Goal: Information Seeking & Learning: Learn about a topic

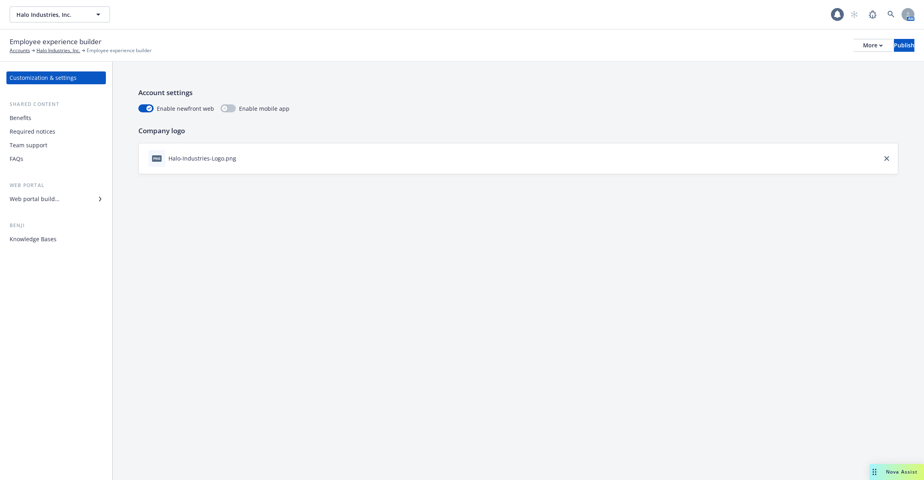
click at [60, 122] on div "Benefits" at bounding box center [56, 118] width 93 height 13
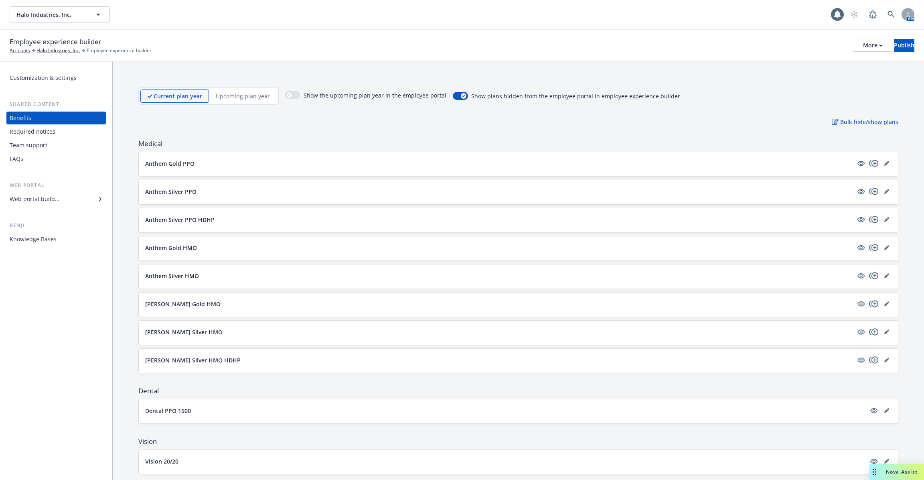
click at [195, 160] on button "Anthem Gold PPO" at bounding box center [499, 163] width 708 height 8
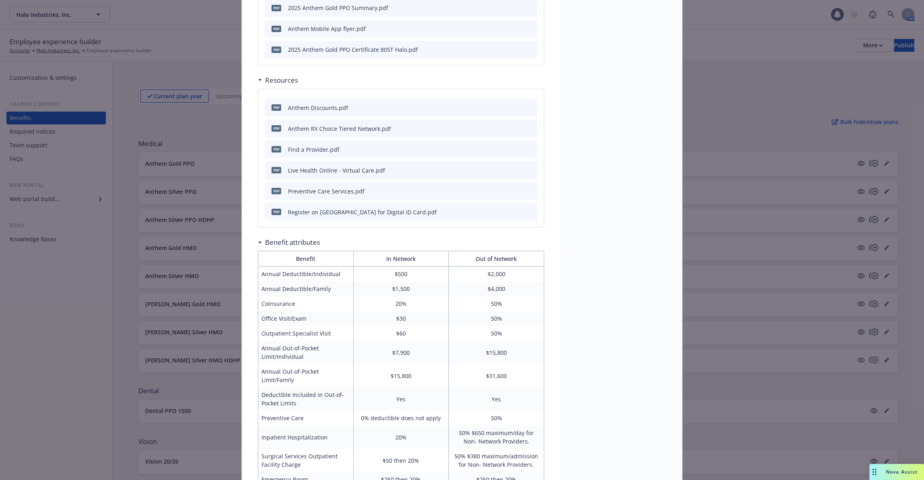
scroll to position [772, 0]
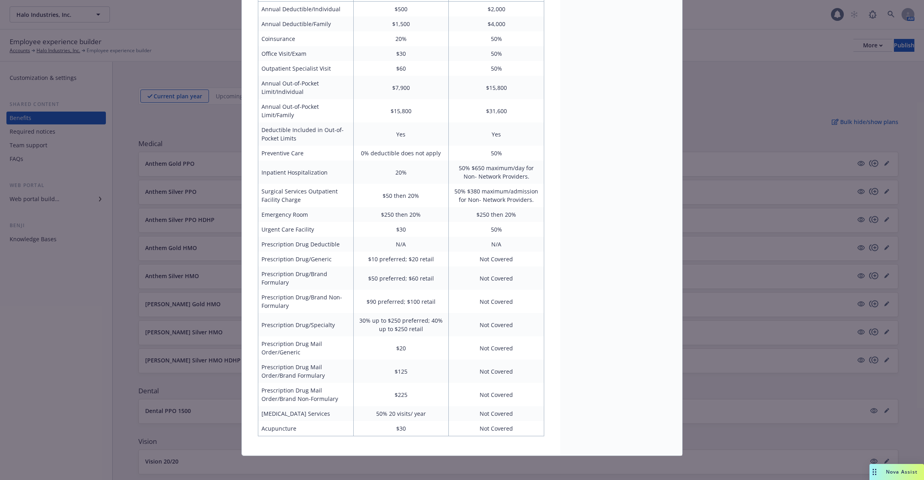
click at [206, 263] on div "Medical - Anthem Gold PPO - Medical PPO Anthem Gold PPO Description What is a P…" at bounding box center [462, 240] width 924 height 480
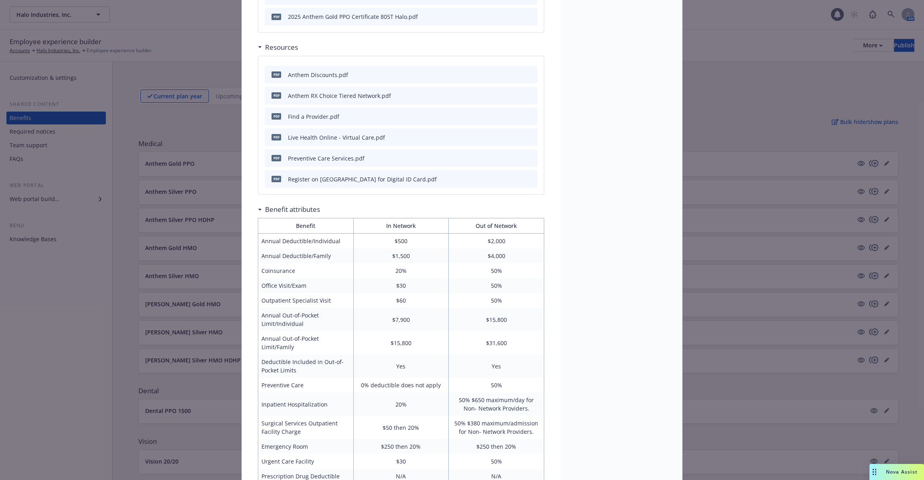
scroll to position [0, 0]
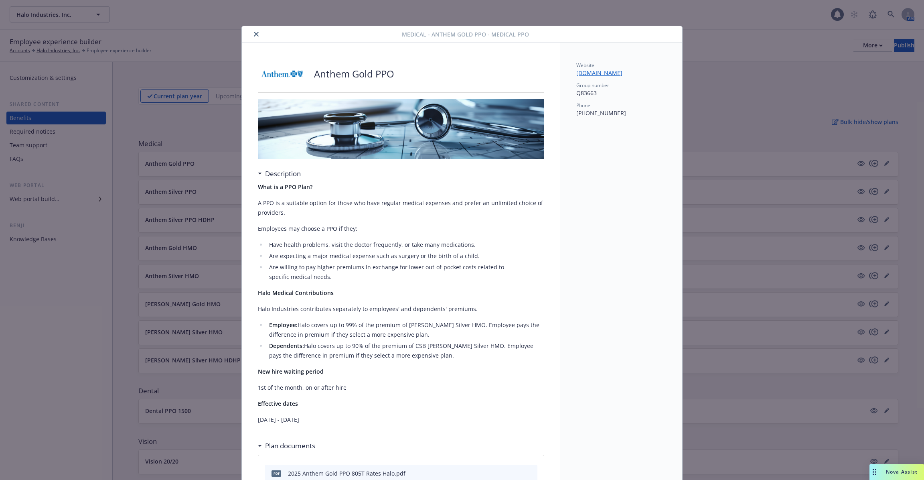
click at [253, 37] on button "close" at bounding box center [256, 34] width 10 height 10
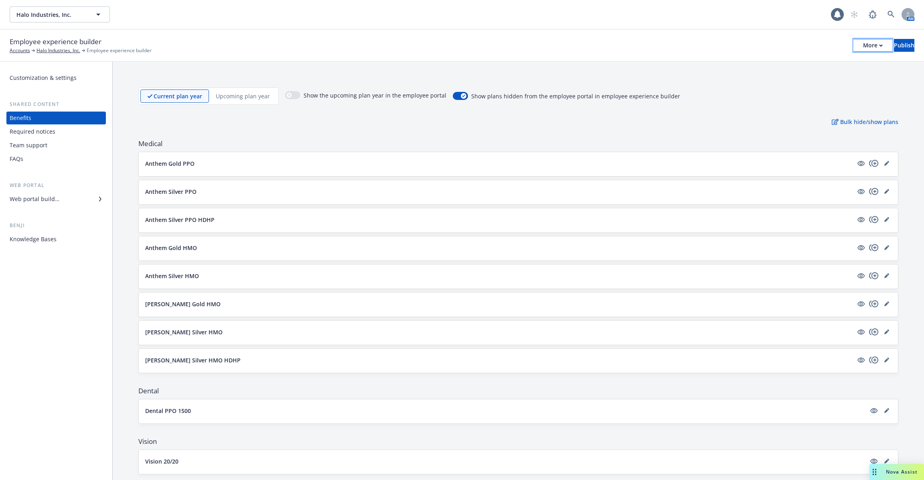
click at [863, 46] on div "More" at bounding box center [873, 45] width 20 height 12
click at [832, 78] on link "Copy portal link" at bounding box center [807, 79] width 119 height 16
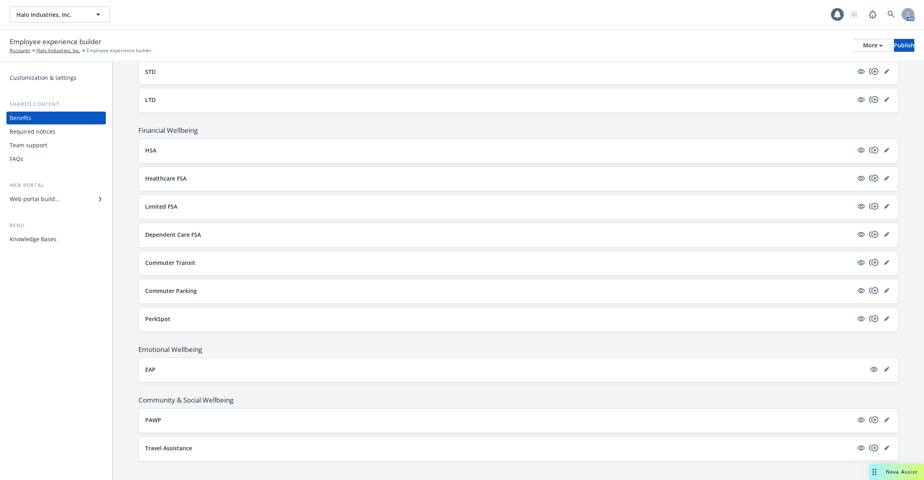
scroll to position [472, 0]
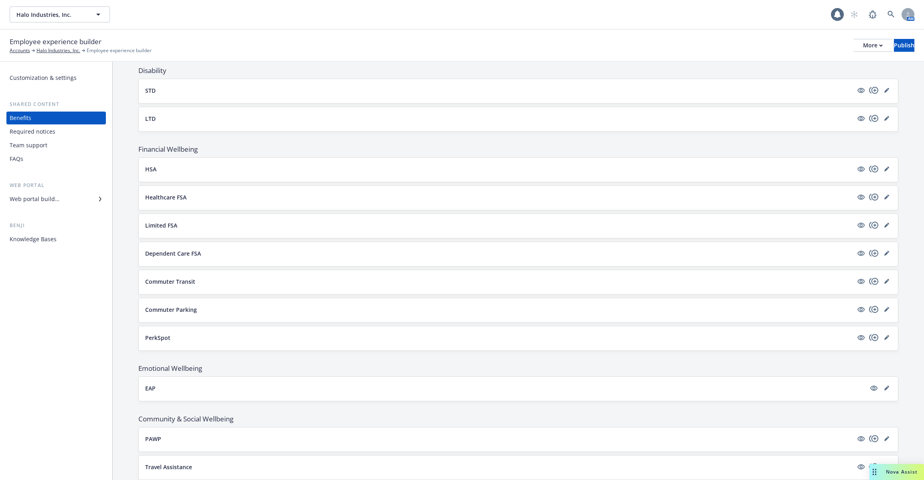
click at [255, 170] on div "HSA" at bounding box center [518, 169] width 746 height 11
click at [223, 166] on button "HSA" at bounding box center [499, 169] width 708 height 8
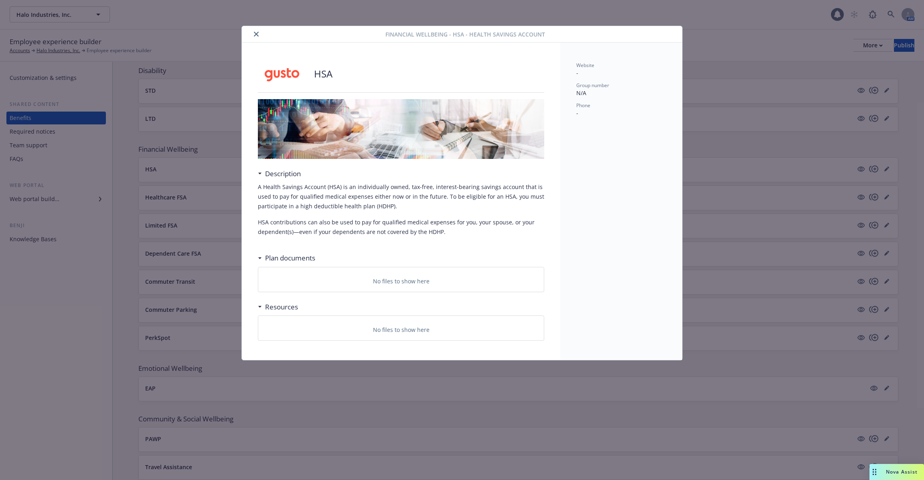
click at [197, 363] on div "Financial Wellbeing - HSA - Health Savings Account HSA Description A Health Sav…" at bounding box center [462, 240] width 924 height 480
click at [255, 32] on icon "close" at bounding box center [256, 34] width 5 height 5
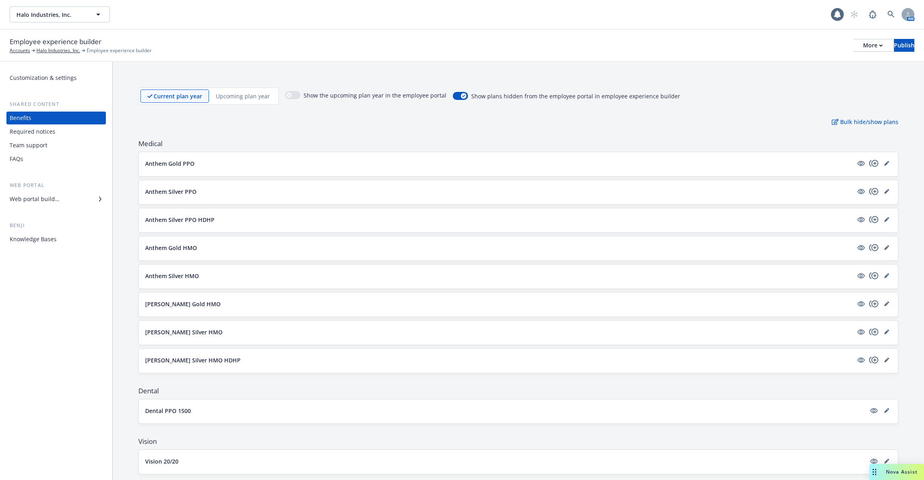
click at [96, 203] on div "Web portal builder" at bounding box center [56, 199] width 93 height 13
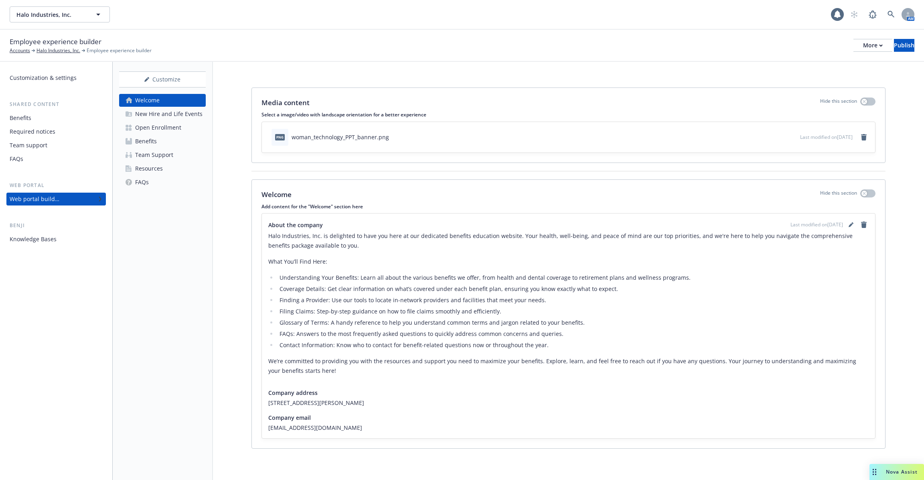
click at [178, 130] on div "Open Enrollment" at bounding box center [158, 127] width 46 height 13
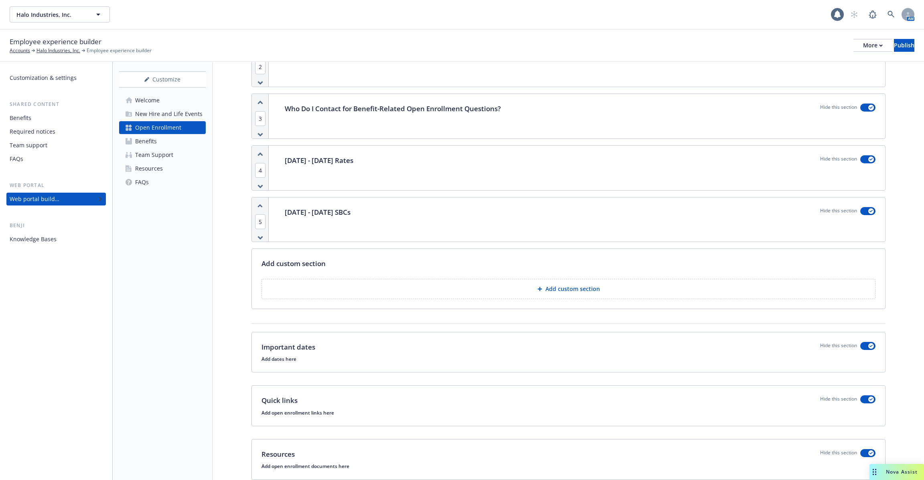
scroll to position [189, 0]
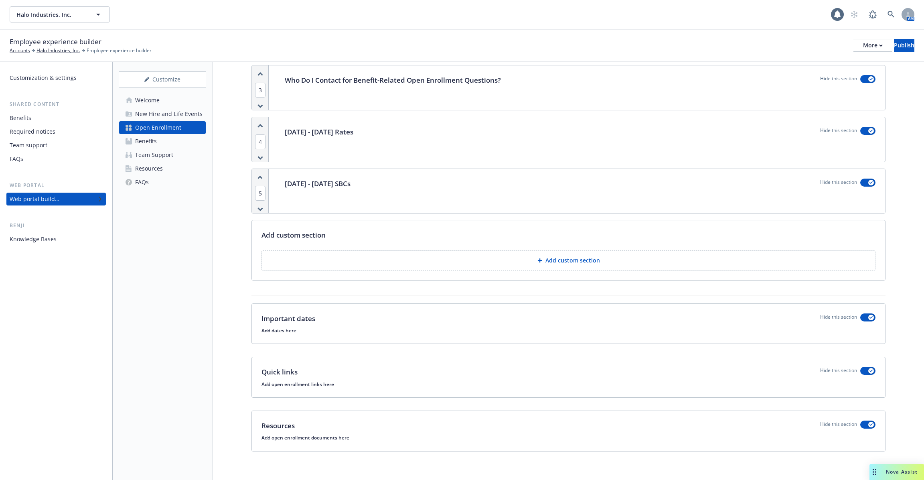
click at [356, 142] on div "[DATE] - [DATE] Rates Hide this section" at bounding box center [580, 139] width 610 height 45
click at [864, 128] on button "button" at bounding box center [867, 131] width 15 height 8
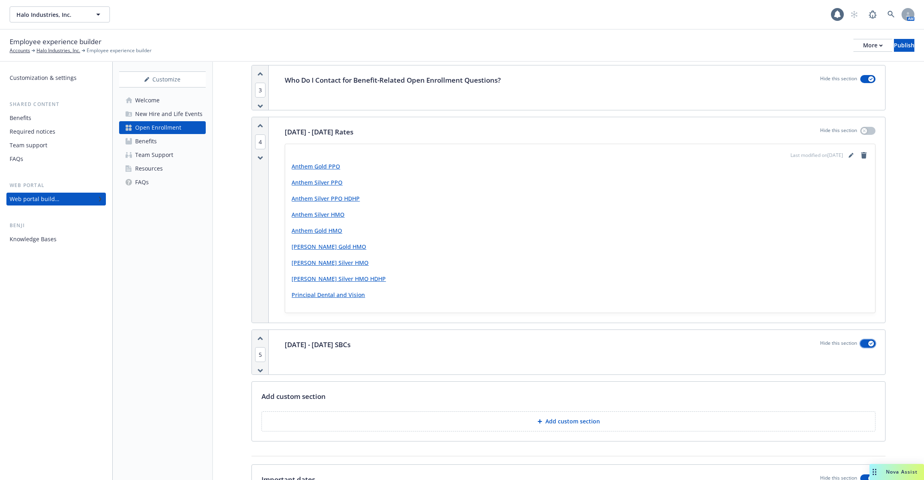
click at [869, 341] on div "button" at bounding box center [871, 344] width 6 height 6
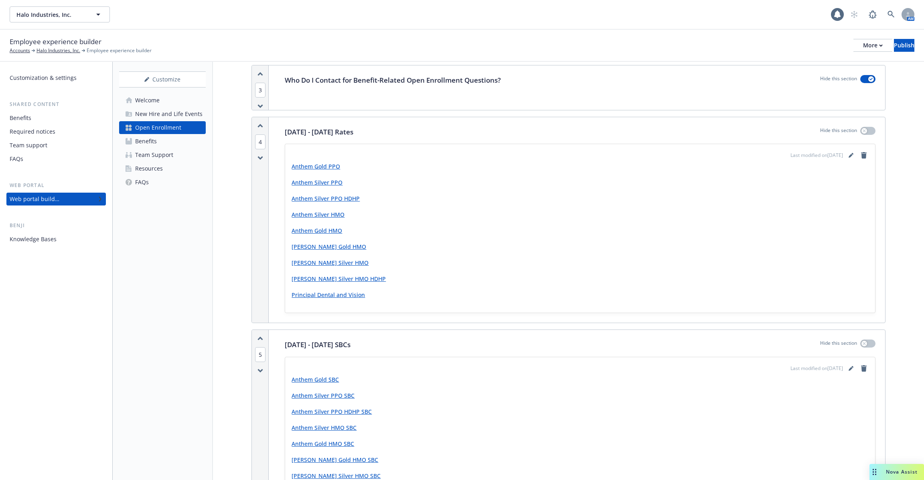
click at [327, 377] on link "Anthem Gold SBC" at bounding box center [315, 379] width 47 height 8
click at [864, 342] on icon "button" at bounding box center [864, 343] width 3 height 3
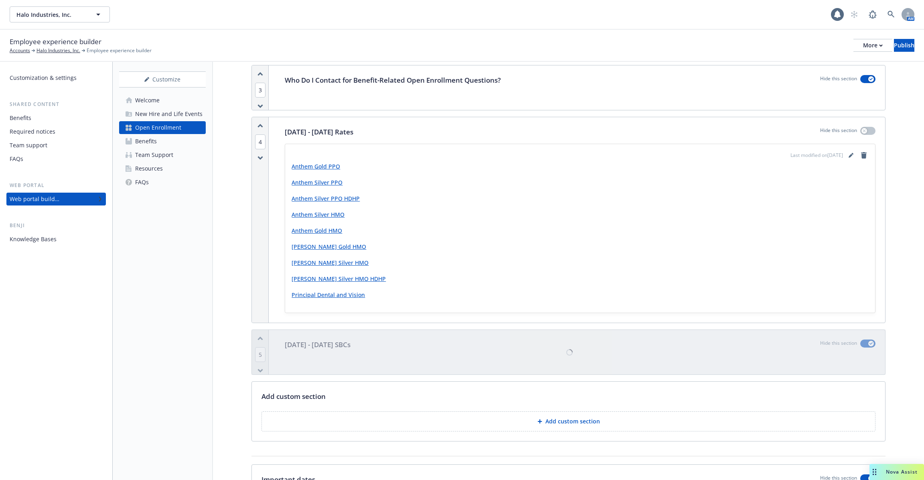
click at [317, 162] on link "Anthem Gold PPO" at bounding box center [316, 166] width 49 height 8
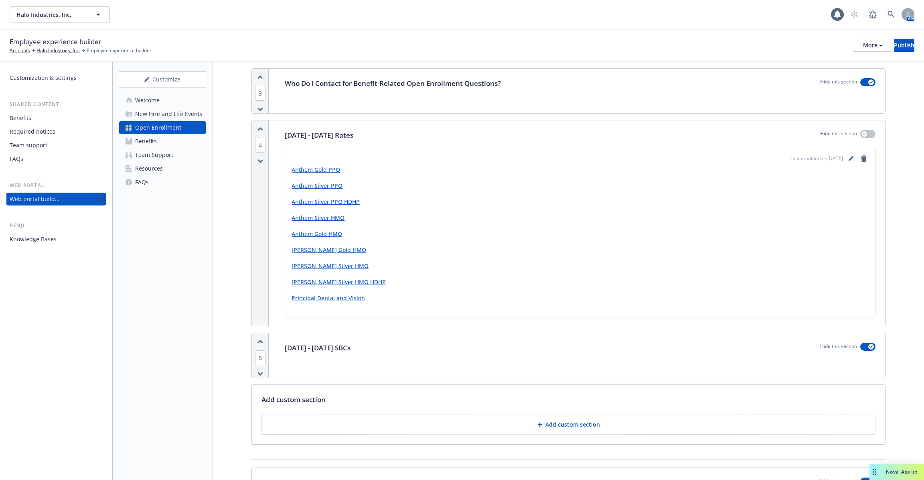
scroll to position [121, 0]
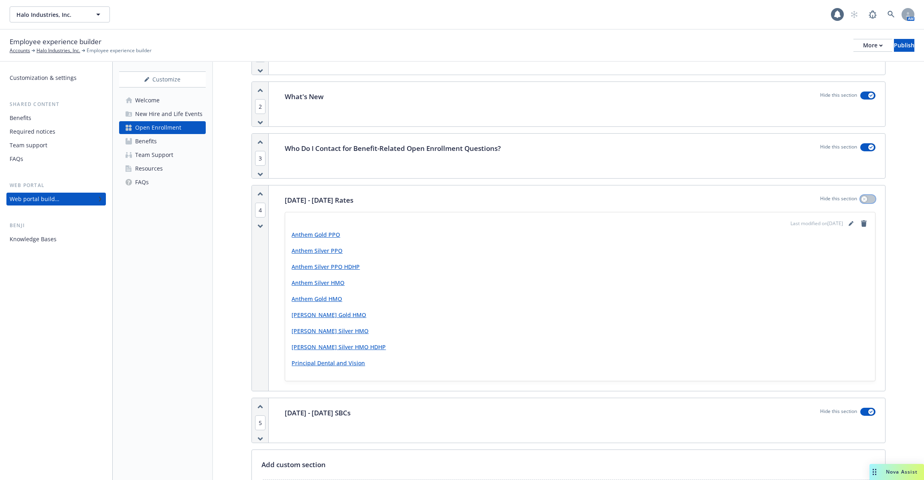
click at [870, 197] on button "button" at bounding box center [867, 199] width 15 height 8
